Goal: Task Accomplishment & Management: Manage account settings

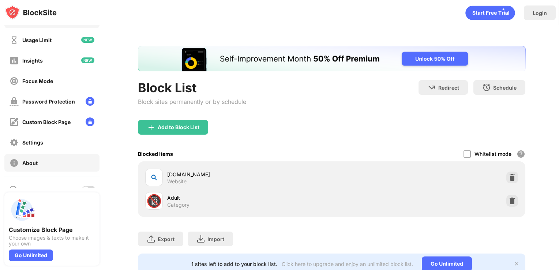
scroll to position [51, 0]
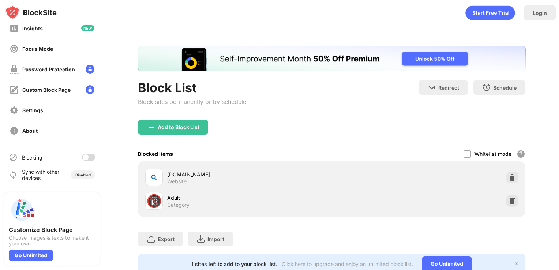
click at [84, 160] on div at bounding box center [88, 157] width 13 height 7
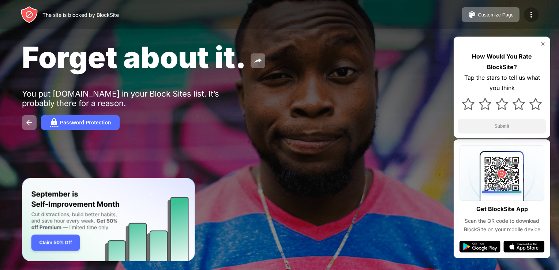
click at [533, 14] on img at bounding box center [531, 14] width 9 height 9
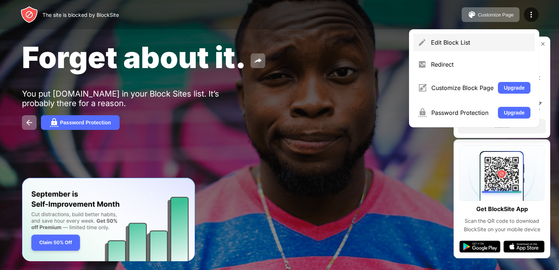
click at [449, 45] on div "Edit Block List" at bounding box center [481, 42] width 100 height 7
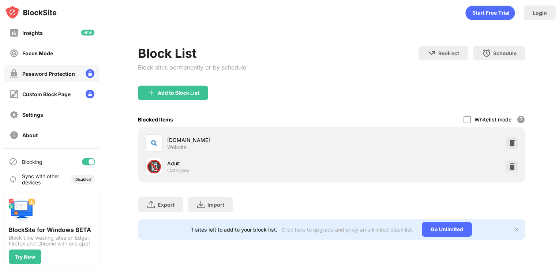
scroll to position [51, 0]
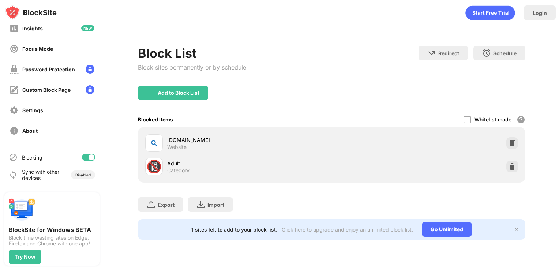
click at [89, 157] on div at bounding box center [92, 158] width 6 height 6
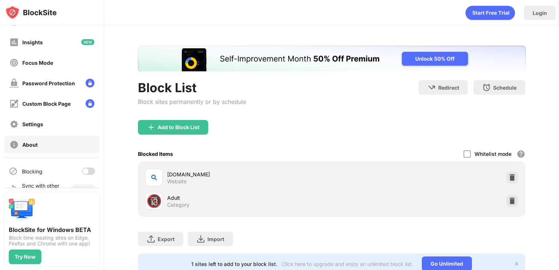
scroll to position [51, 0]
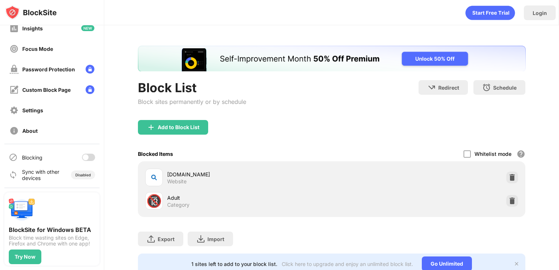
drag, startPoint x: 81, startPoint y: 159, endPoint x: 85, endPoint y: 158, distance: 4.5
click at [83, 159] on div at bounding box center [86, 158] width 6 height 6
